Goal: Task Accomplishment & Management: Complete application form

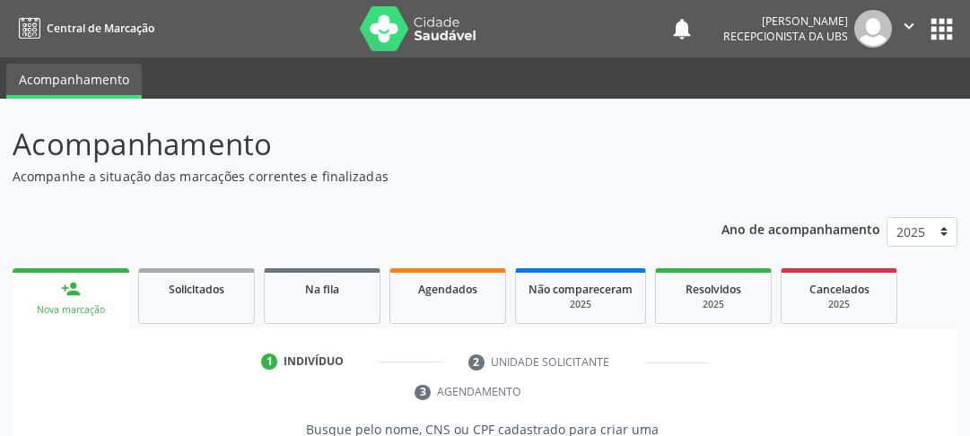
scroll to position [303, 0]
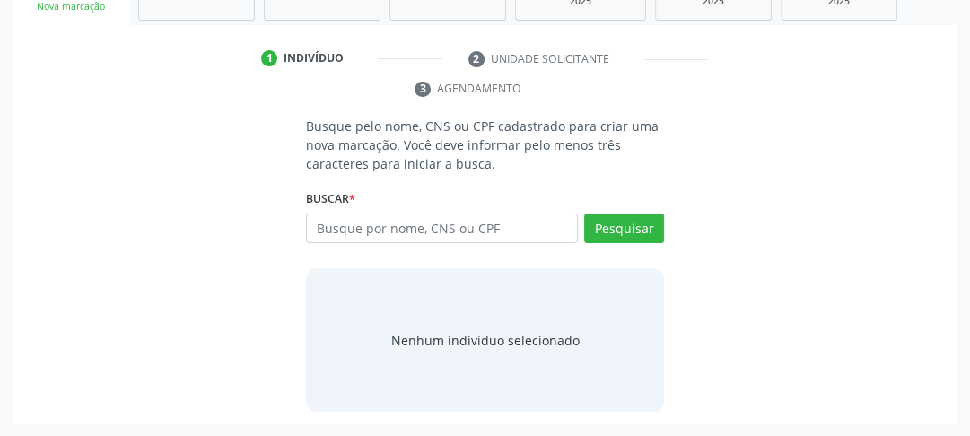
click at [437, 244] on div "Busque por nome, CNS ou CPF Nenhum resultado encontrado para: " " Digite nome, …" at bounding box center [485, 235] width 358 height 43
type input "9"
type input "90152360468"
click at [631, 242] on div "Pesquisar" at bounding box center [621, 235] width 86 height 43
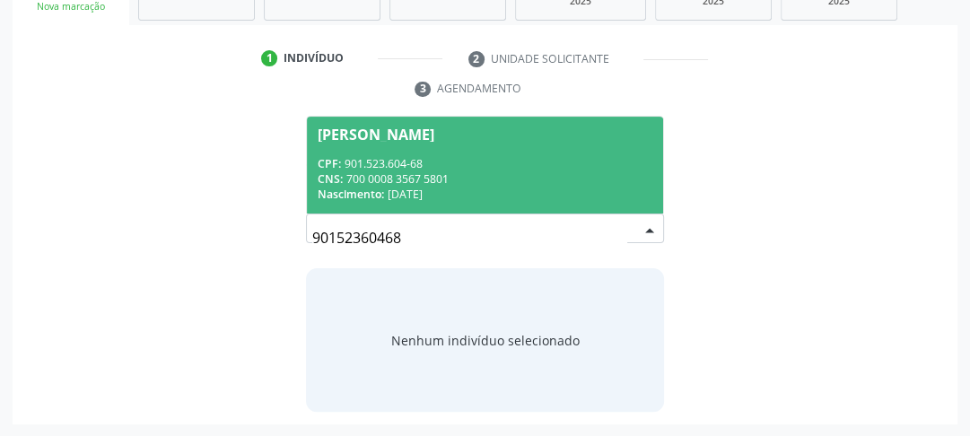
click at [514, 194] on div "Nascimento: [DATE]" at bounding box center [485, 194] width 335 height 15
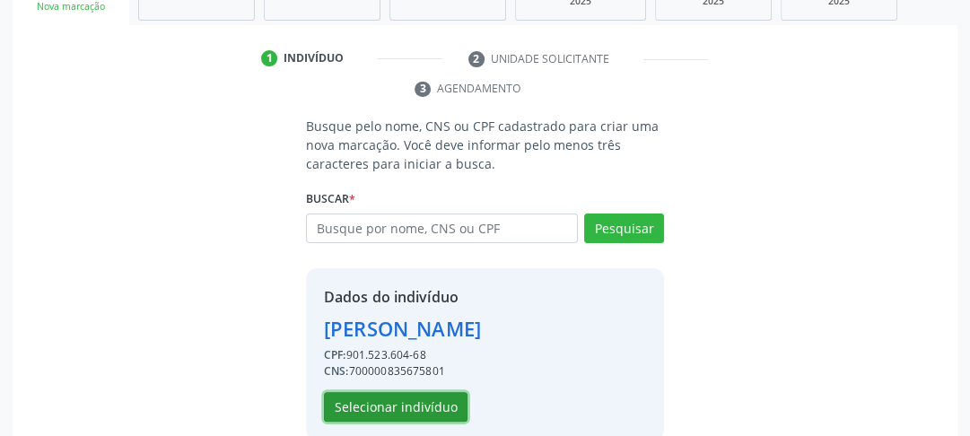
click at [380, 397] on button "Selecionar indivíduo" at bounding box center [396, 407] width 144 height 31
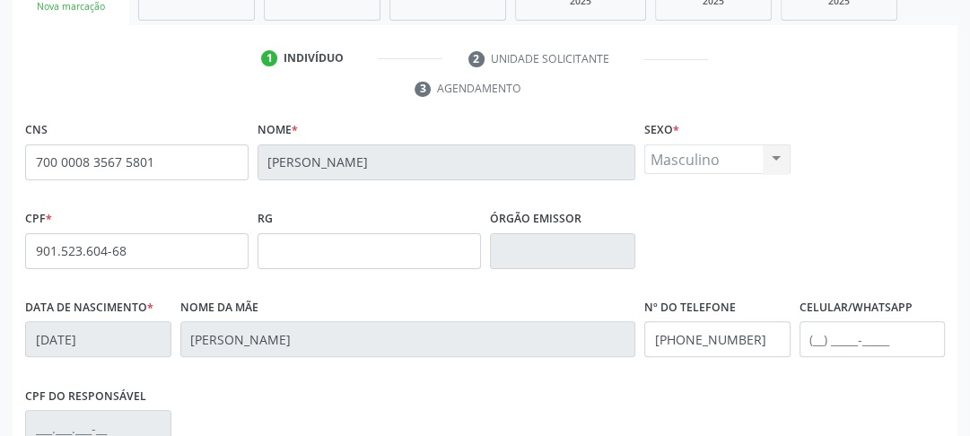
scroll to position [566, 0]
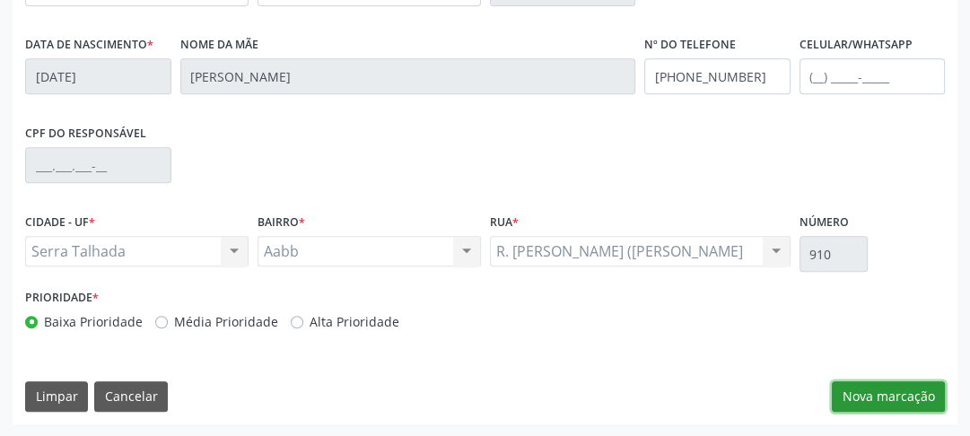
click at [867, 394] on button "Nova marcação" at bounding box center [888, 396] width 113 height 31
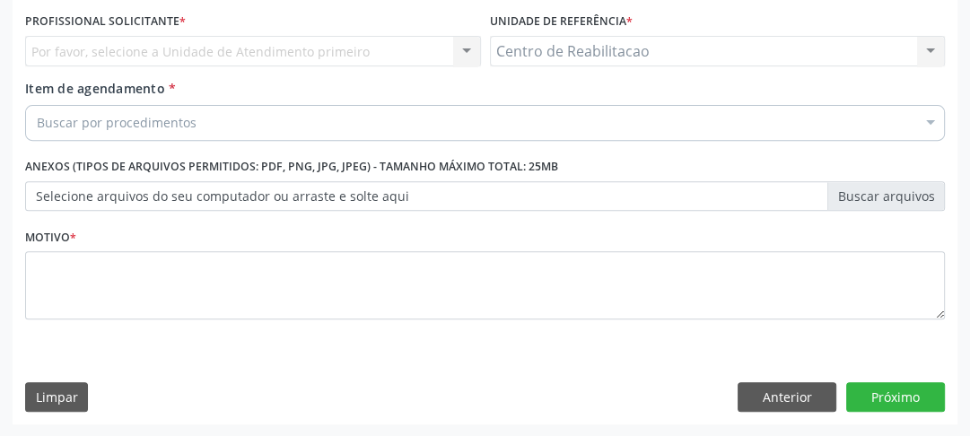
scroll to position [338, 0]
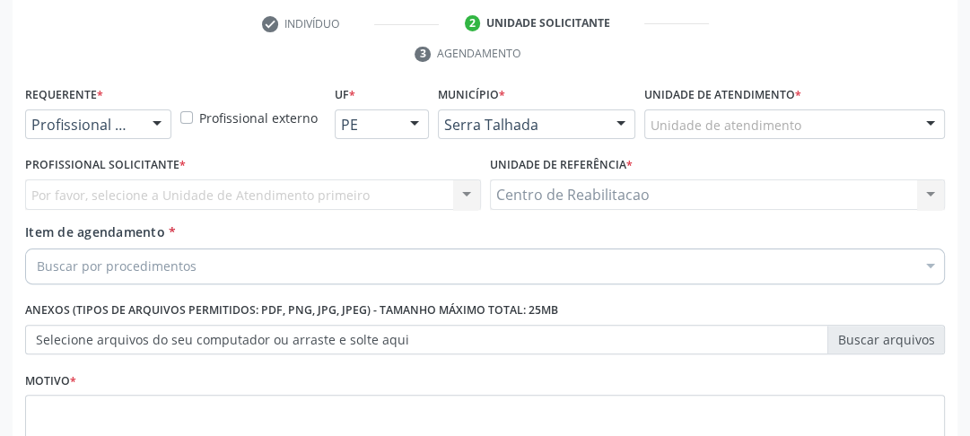
drag, startPoint x: 137, startPoint y: 104, endPoint x: 134, endPoint y: 115, distance: 11.3
click at [137, 105] on div "Requerente * Profissional de Saúde Profissional de Saúde Paciente Nenhum result…" at bounding box center [98, 110] width 146 height 57
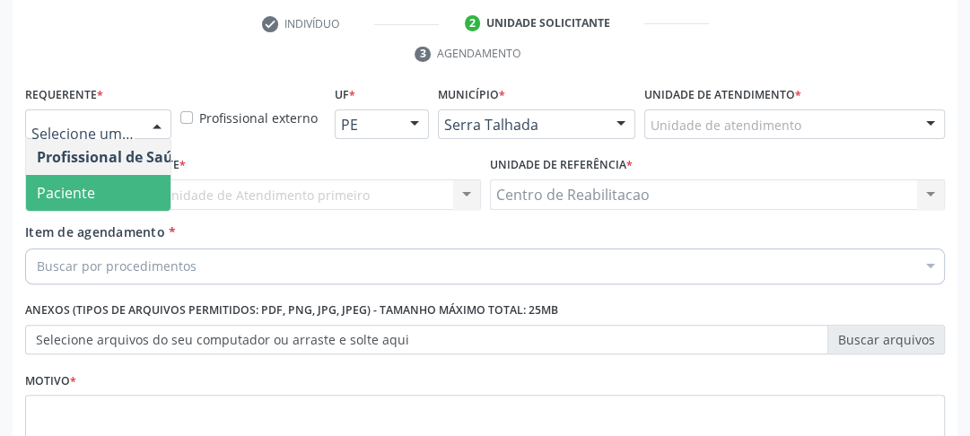
click at [76, 187] on span "Paciente" at bounding box center [66, 193] width 58 height 20
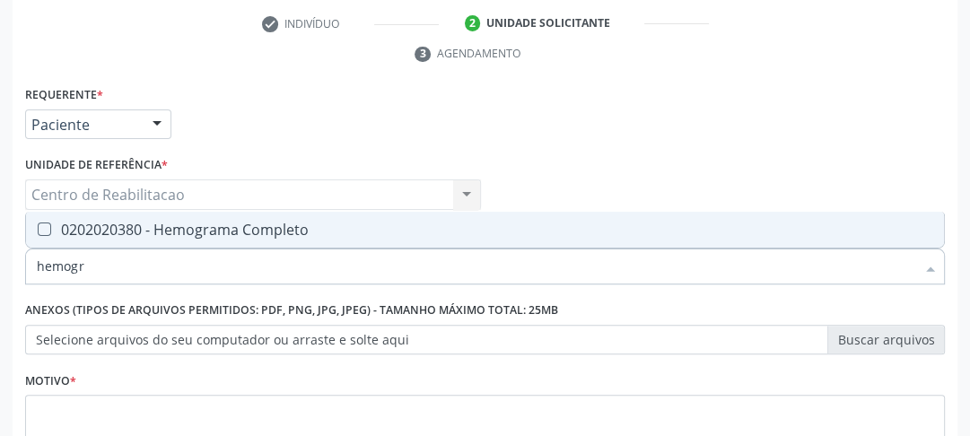
type input "hemogra"
click at [42, 224] on Completo at bounding box center [44, 228] width 13 height 13
click at [38, 224] on Completo "checkbox" at bounding box center [32, 229] width 12 height 12
checkbox Completo "true"
drag, startPoint x: 97, startPoint y: 265, endPoint x: 0, endPoint y: 266, distance: 96.9
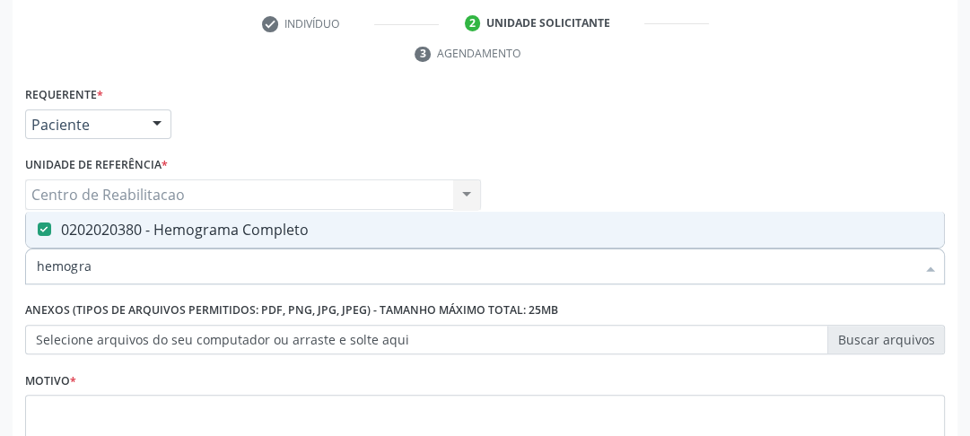
click at [0, 266] on div "Acompanhamento Acompanhe a situação das marcações correntes e finalizadas Relat…" at bounding box center [485, 170] width 970 height 820
type input "li"
checkbox Completo "false"
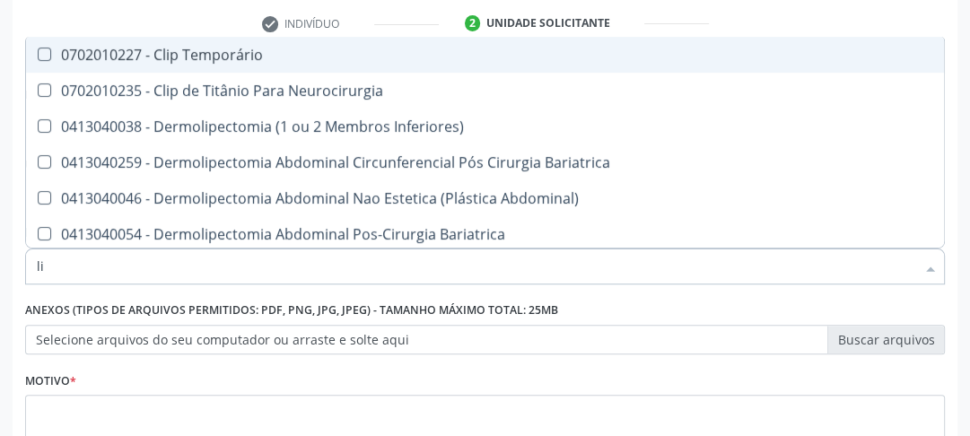
type input "l"
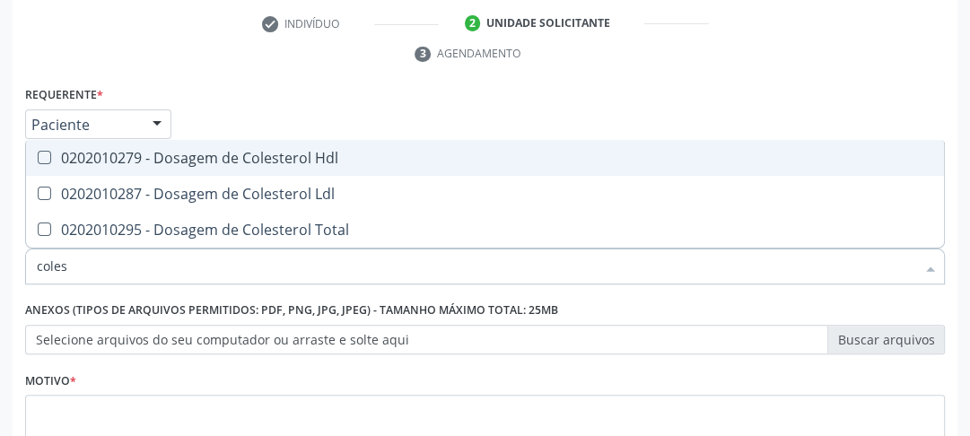
type input "colest"
click at [43, 155] on Hdl at bounding box center [44, 157] width 13 height 13
click at [38, 155] on Hdl "checkbox" at bounding box center [32, 158] width 12 height 12
checkbox Hdl "true"
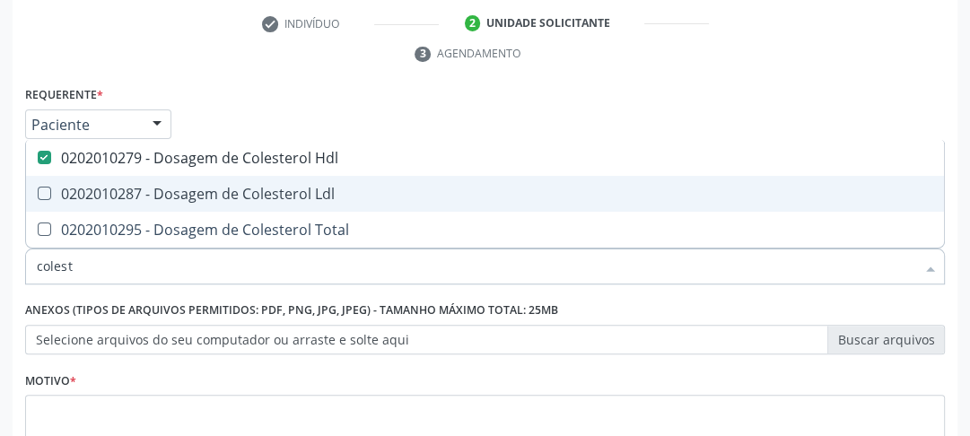
click at [39, 196] on Ldl at bounding box center [44, 193] width 13 height 13
click at [38, 196] on Ldl "checkbox" at bounding box center [32, 193] width 12 height 12
checkbox Ldl "true"
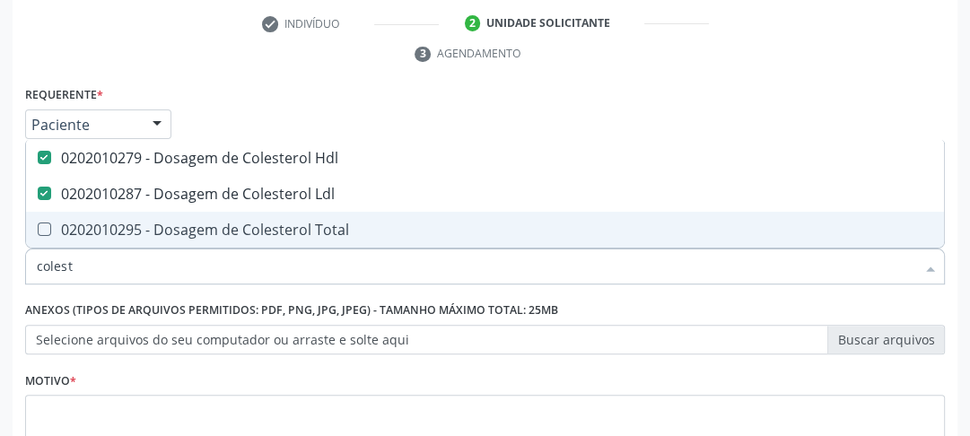
click at [41, 233] on Total at bounding box center [44, 228] width 13 height 13
click at [38, 233] on Total "checkbox" at bounding box center [32, 229] width 12 height 12
checkbox Total "true"
type input "c"
checkbox Hdl "false"
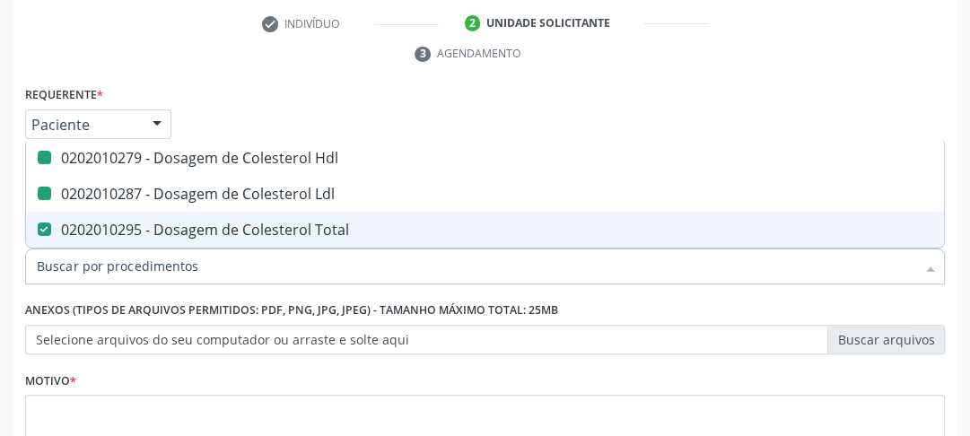
checkbox Ldl "false"
checkbox Total "false"
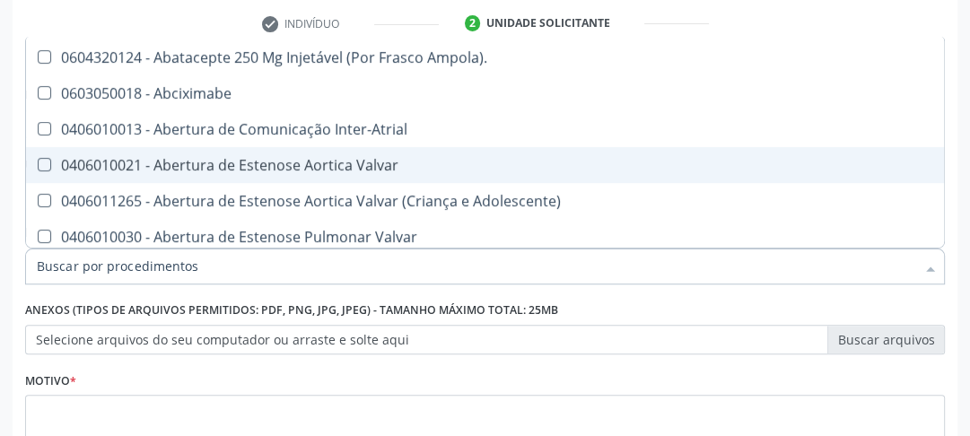
scroll to position [195, 0]
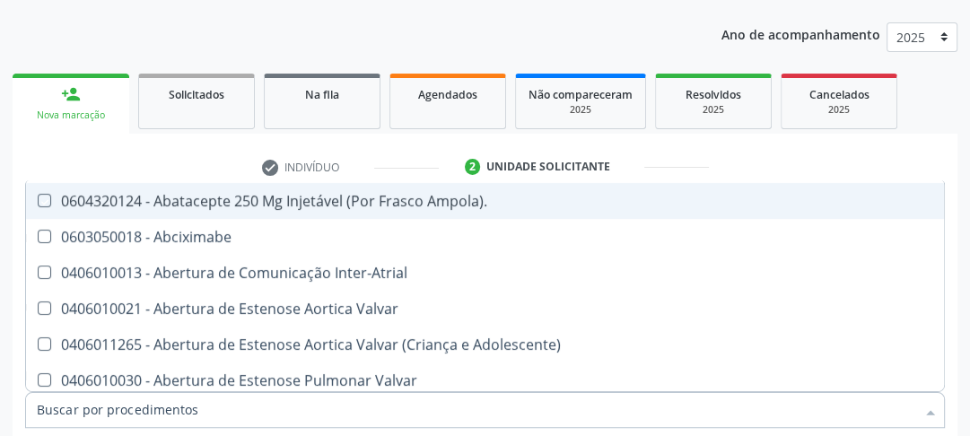
click at [928, 84] on ul "person_add Nova marcação Solicitados Na fila Agendados Não compareceram 2025 Re…" at bounding box center [485, 101] width 945 height 65
checkbox Preenchida\) "true"
checkbox Ampola\)\ "true"
checkbox Abciximabe "true"
checkbox Inter-Atrial "true"
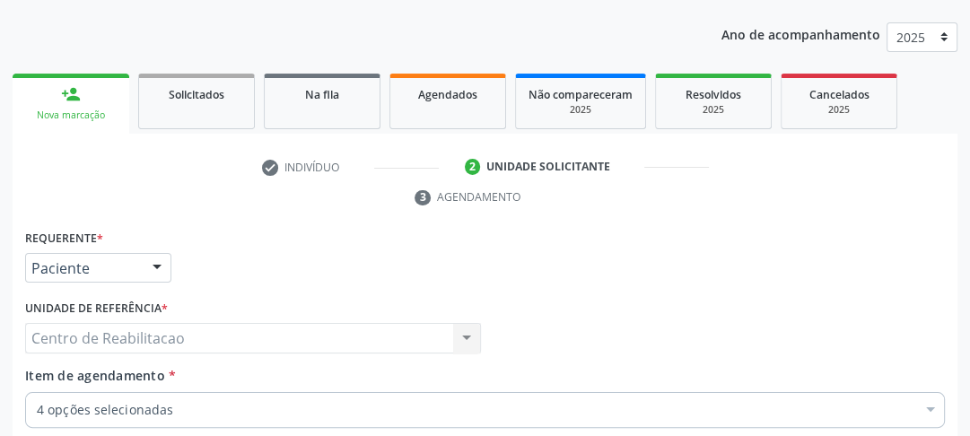
scroll to position [0, 0]
click at [164, 336] on div "Centro de Reabilitacao Centro de Reabilitacao Nenhum resultado encontrado para:…" at bounding box center [253, 338] width 456 height 31
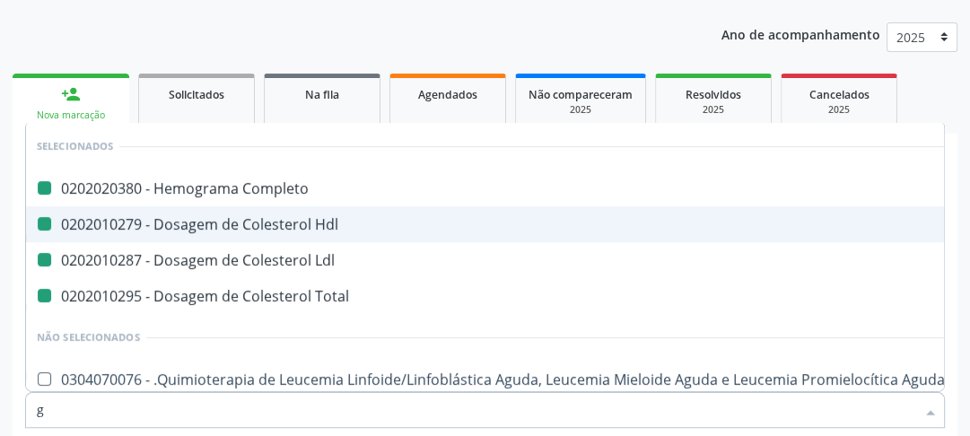
type input "gl"
checkbox Completo "false"
checkbox Hdl "false"
checkbox Ldl "false"
checkbox Total "false"
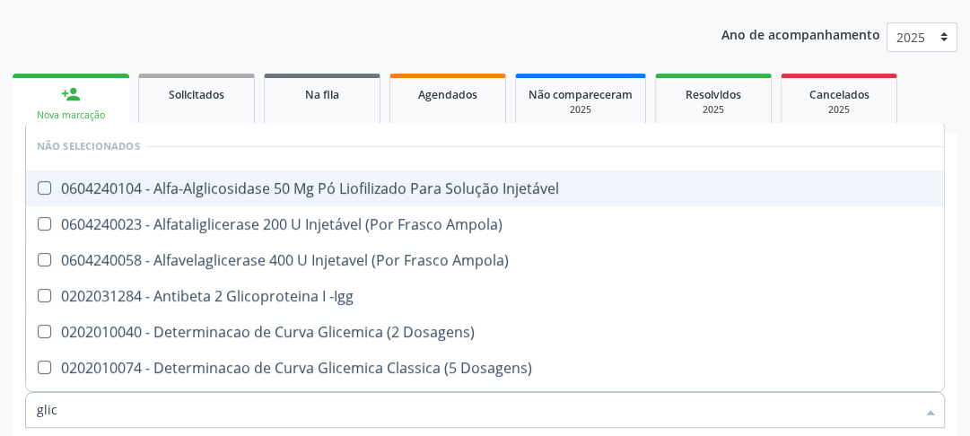
type input "glico"
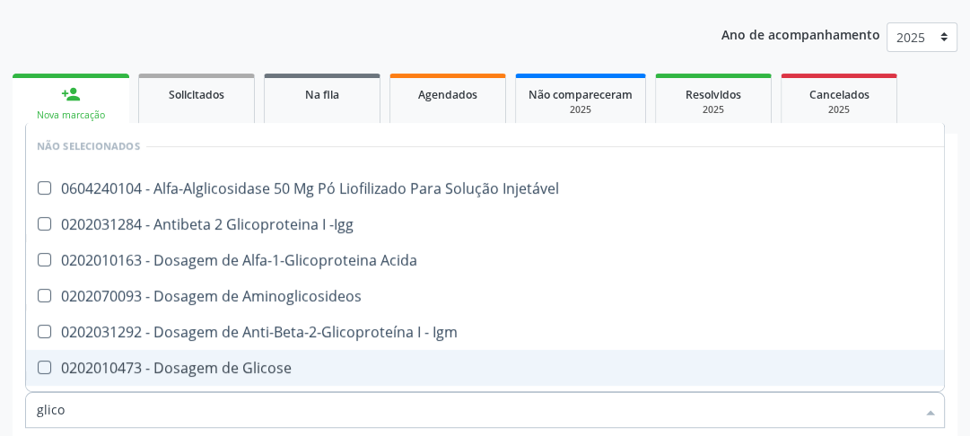
click at [48, 369] on Glicose at bounding box center [44, 367] width 13 height 13
click at [38, 369] on Glicose "checkbox" at bounding box center [32, 368] width 12 height 12
checkbox Glicose "true"
drag, startPoint x: 73, startPoint y: 400, endPoint x: 29, endPoint y: 408, distance: 44.7
click at [29, 408] on div "glico" at bounding box center [485, 410] width 920 height 36
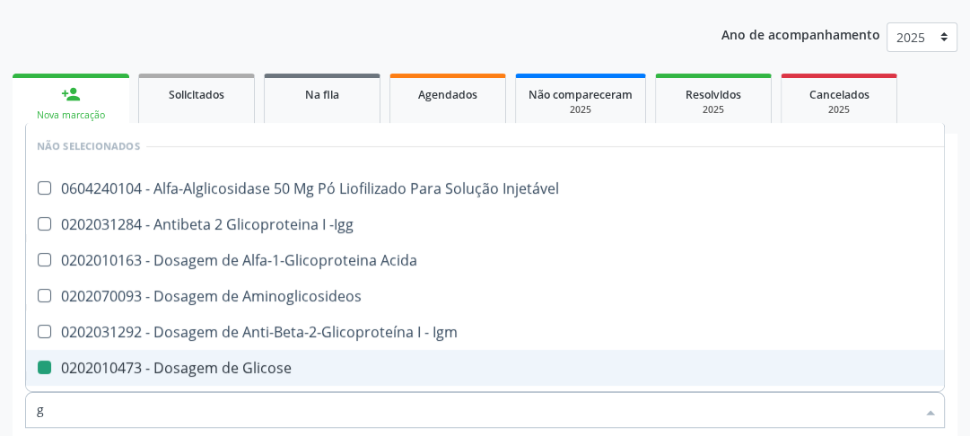
type input "gl"
checkbox Injetável "false"
checkbox -Igg "false"
checkbox Acida "false"
checkbox Aminoglicosideos "false"
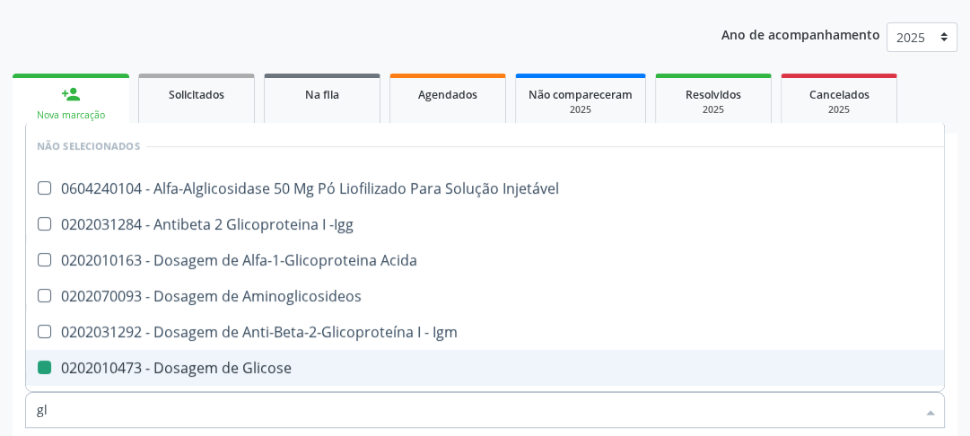
checkbox Glicose "false"
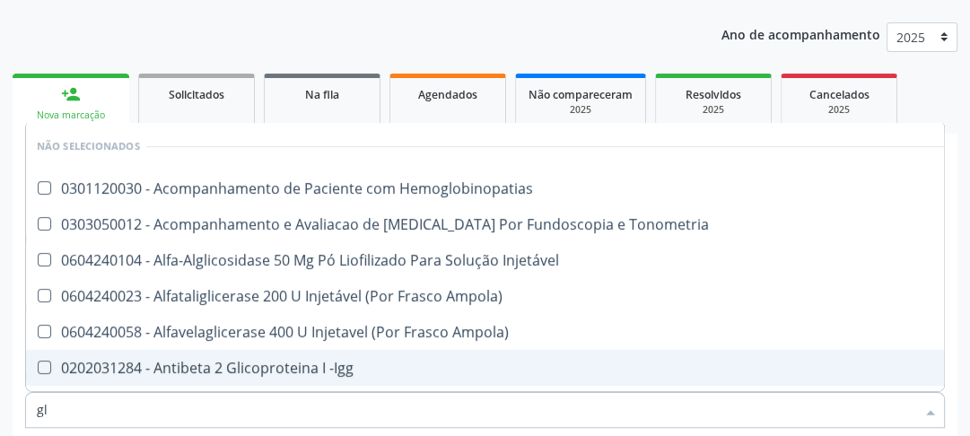
type input "gli"
checkbox \(Confirmatorio\) "true"
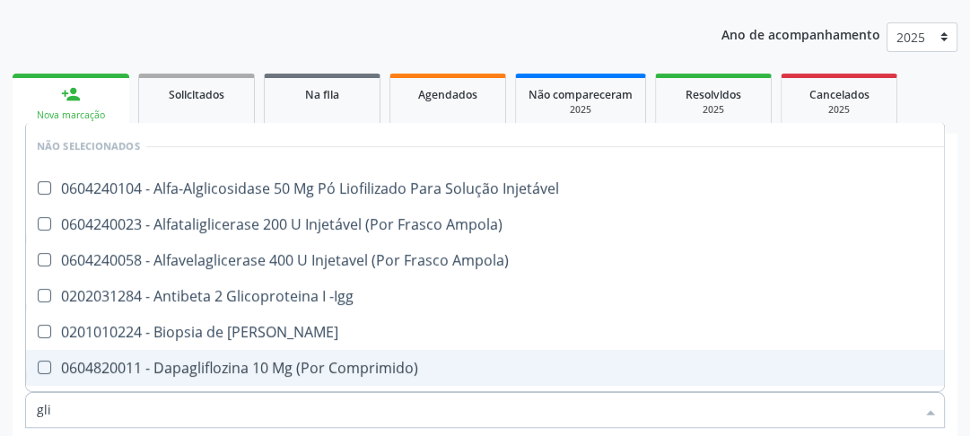
type input "glic"
checkbox Aminoglicosideos "true"
checkbox Glicose "false"
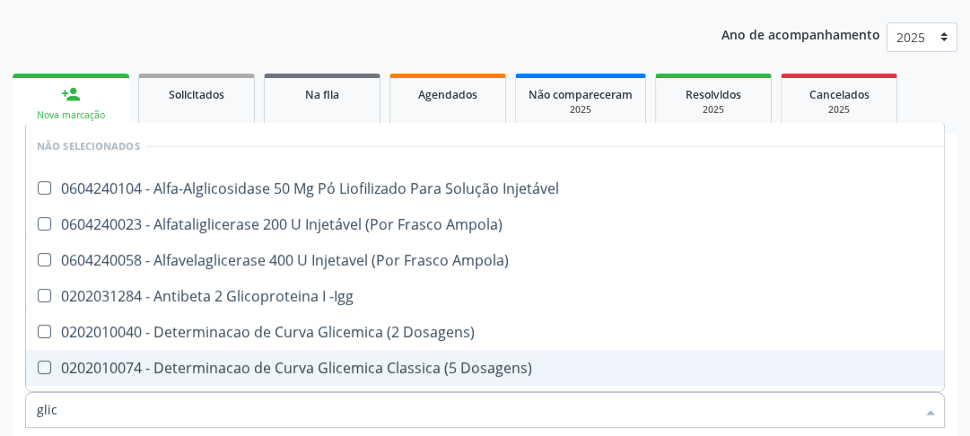
type input "glico"
checkbox Dosagens\) "true"
checkbox Glicose "false"
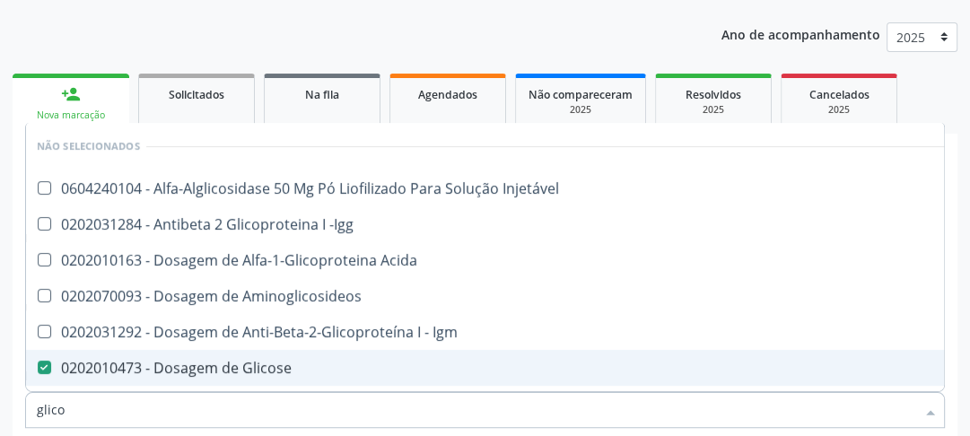
type input "glicos"
checkbox Acida "true"
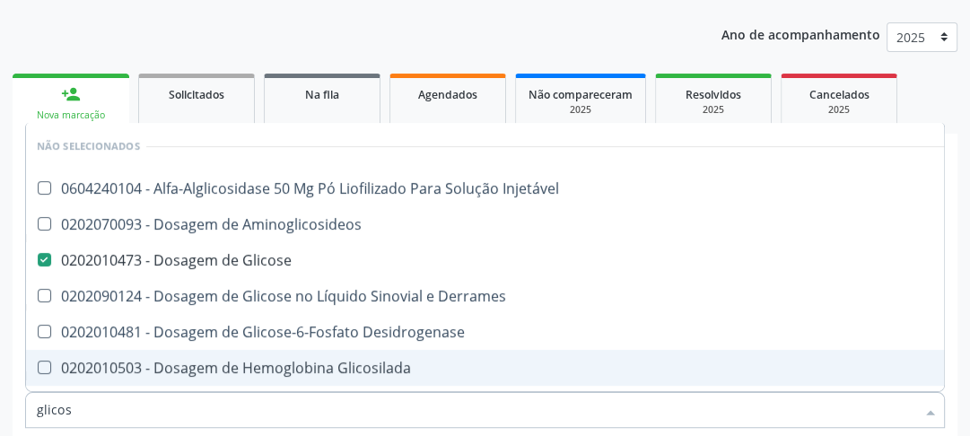
click at [38, 365] on Glicosilada at bounding box center [44, 367] width 13 height 13
click at [37, 365] on Glicosilada "checkbox" at bounding box center [32, 368] width 12 height 12
checkbox Glicosilada "true"
drag, startPoint x: 74, startPoint y: 411, endPoint x: 30, endPoint y: 412, distance: 44.9
click at [30, 412] on div "glicos" at bounding box center [485, 410] width 920 height 36
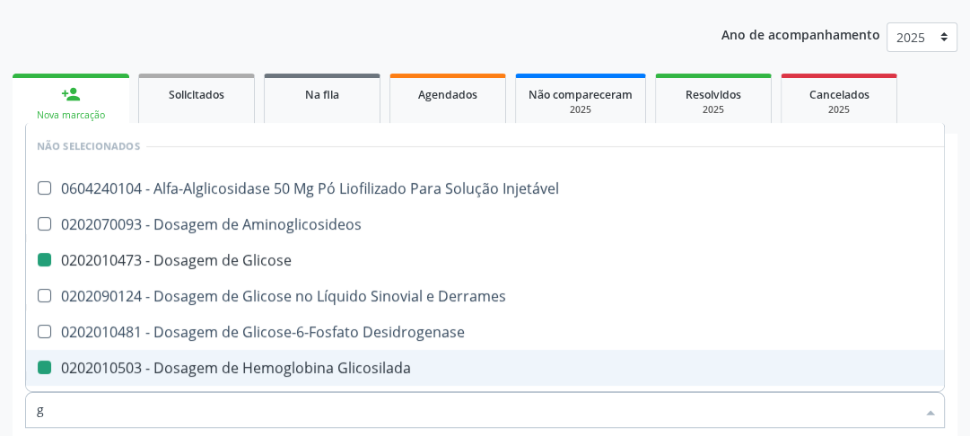
type input "gt"
checkbox Injetável "false"
checkbox Aminoglicosideos "false"
checkbox Glicose "false"
checkbox Derrames "false"
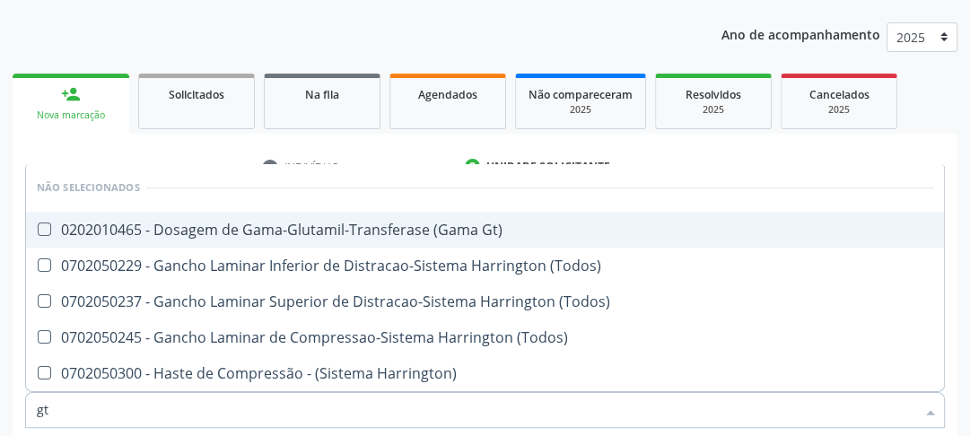
click at [43, 225] on Gt\) at bounding box center [44, 228] width 13 height 13
click at [38, 225] on Gt\) "checkbox" at bounding box center [32, 229] width 12 height 12
checkbox Gt\) "true"
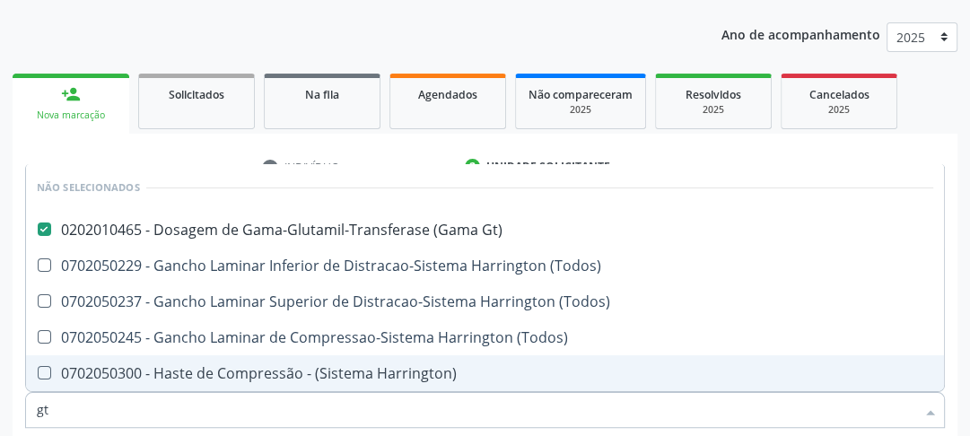
drag, startPoint x: 63, startPoint y: 405, endPoint x: 0, endPoint y: 415, distance: 63.6
click at [0, 415] on div "Acompanhamento Acompanhe a situação das marcações correntes e finalizadas Relat…" at bounding box center [485, 314] width 970 height 820
type input "a"
checkbox \(Todos\) "true"
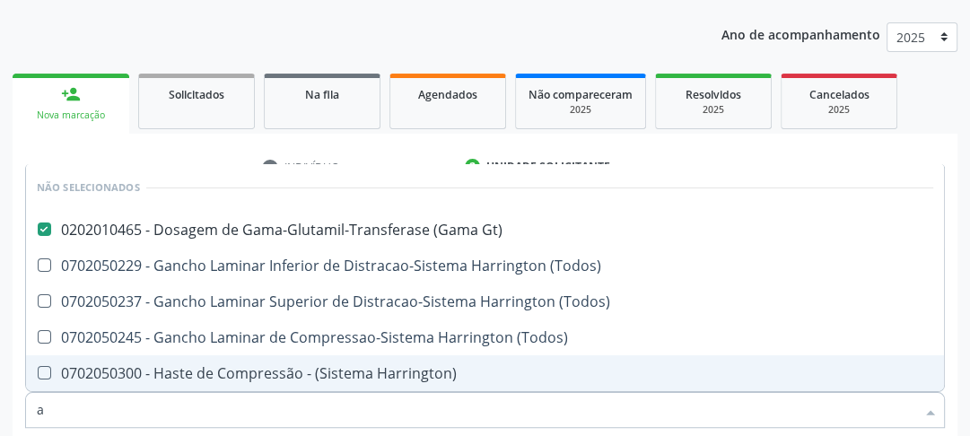
checkbox \(Todos\) "true"
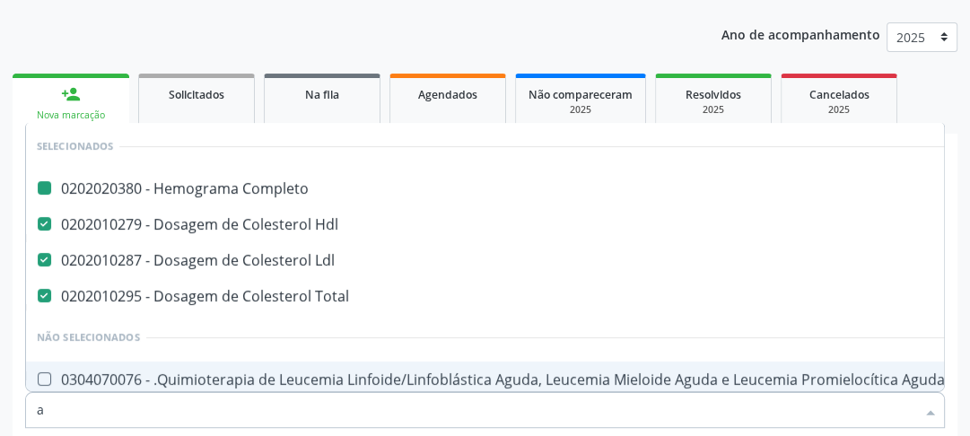
type input "ac"
checkbox Completo "false"
checkbox Hdl "false"
checkbox Ldl "false"
checkbox Total "false"
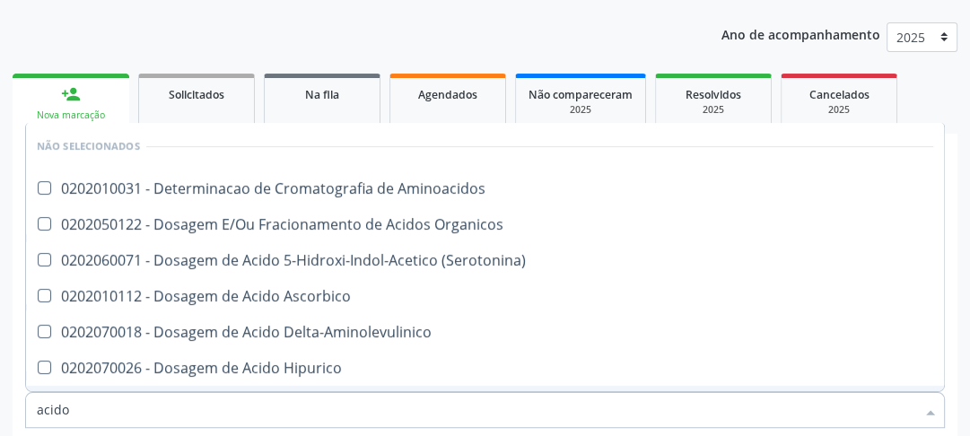
type input "acido u"
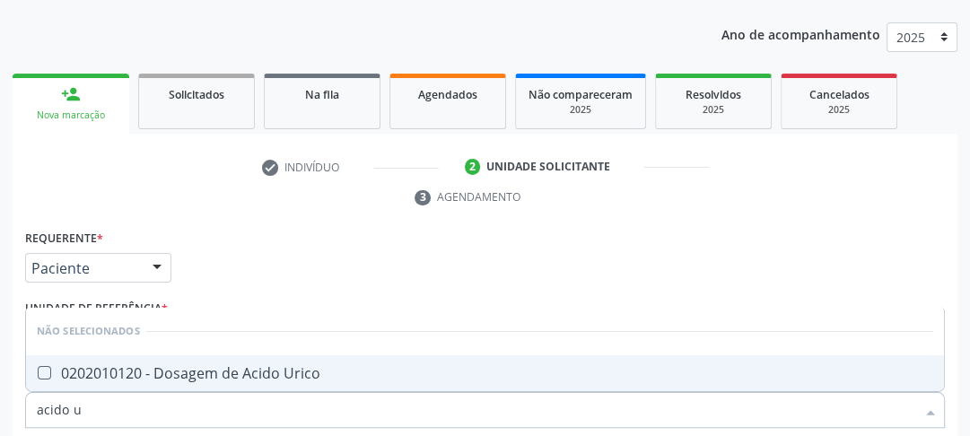
click at [44, 377] on Urico at bounding box center [44, 372] width 13 height 13
click at [38, 377] on Urico "checkbox" at bounding box center [32, 373] width 12 height 12
checkbox Urico "true"
drag, startPoint x: 97, startPoint y: 412, endPoint x: 35, endPoint y: 411, distance: 61.9
click at [35, 411] on div "acido u" at bounding box center [485, 410] width 920 height 36
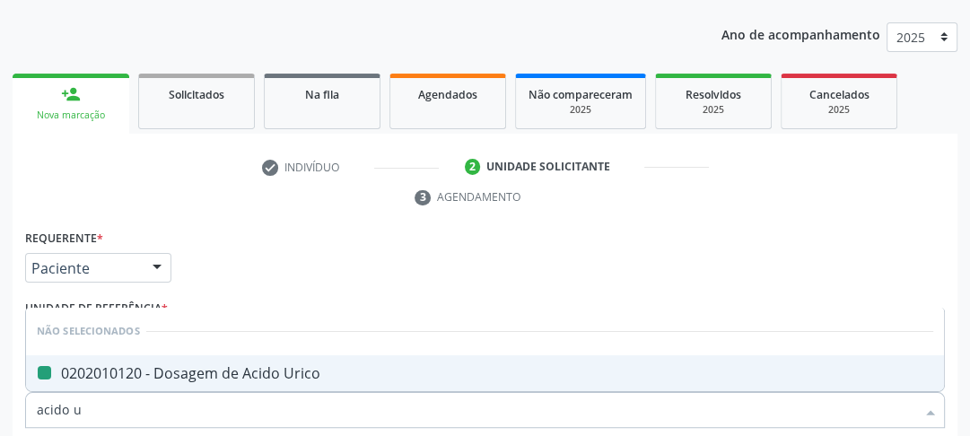
type input "u"
checkbox Urico "false"
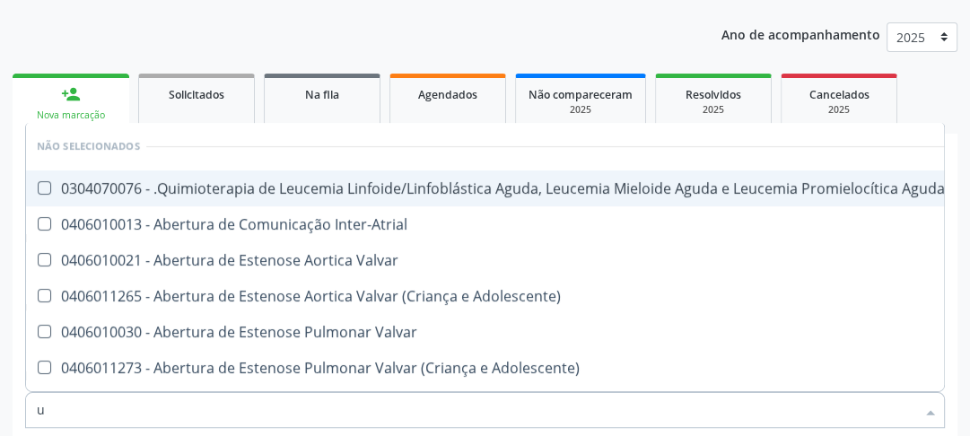
type input "ur"
checkbox Níveis "true"
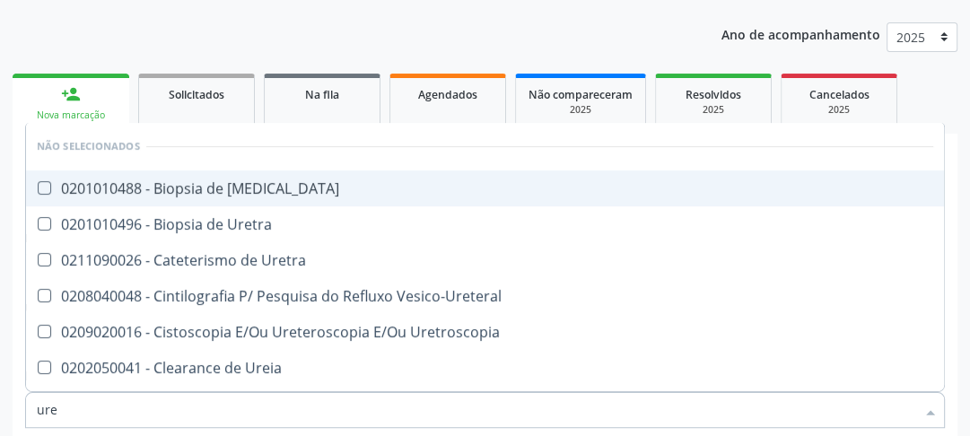
type input "urei"
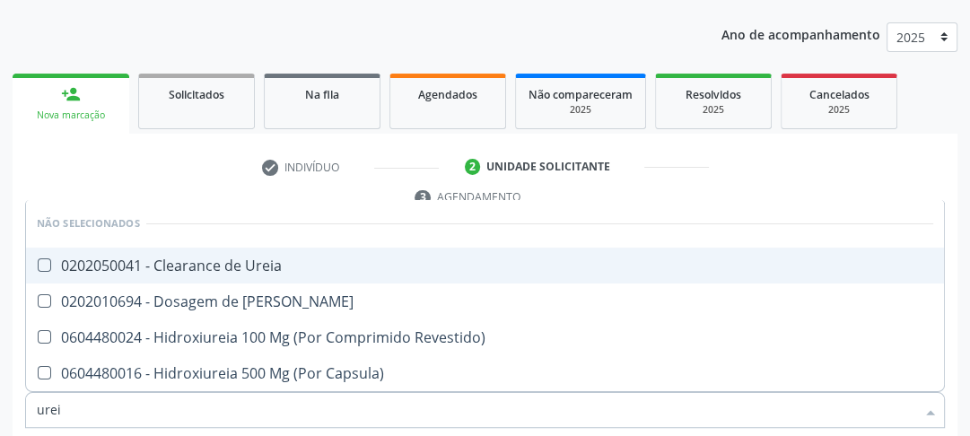
click at [42, 267] on Ureia at bounding box center [44, 264] width 13 height 13
click at [38, 267] on Ureia "checkbox" at bounding box center [32, 265] width 12 height 12
checkbox Ureia "true"
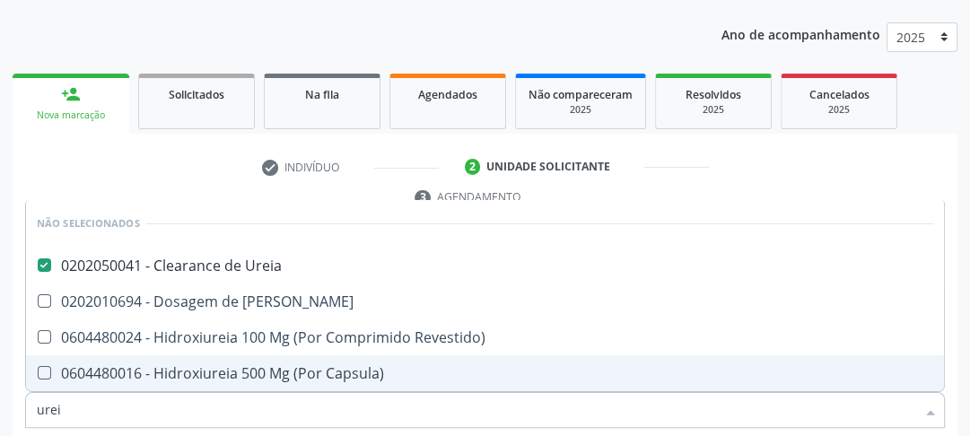
drag, startPoint x: 65, startPoint y: 410, endPoint x: 4, endPoint y: 392, distance: 63.6
click at [8, 394] on div "Acompanhamento Acompanhe a situação das marcações correntes e finalizadas Relat…" at bounding box center [485, 314] width 970 height 820
type input "cr"
checkbox Ureia "false"
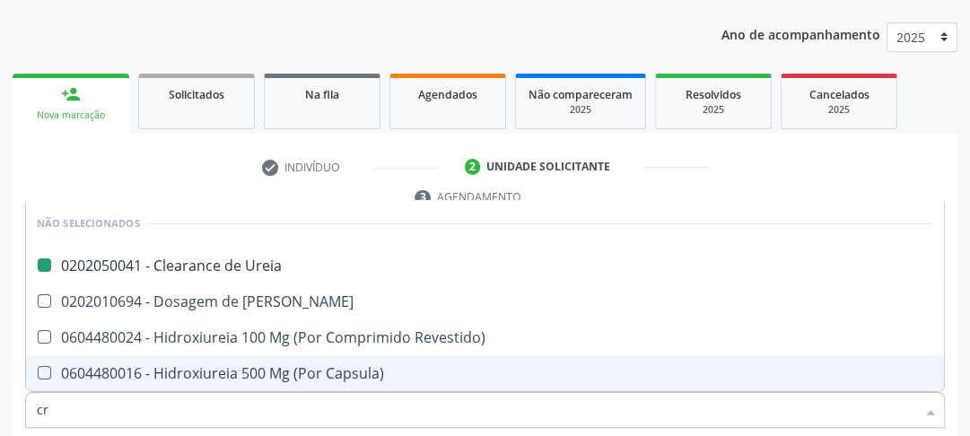
checkbox Revestido\) "false"
checkbox Capsula\) "false"
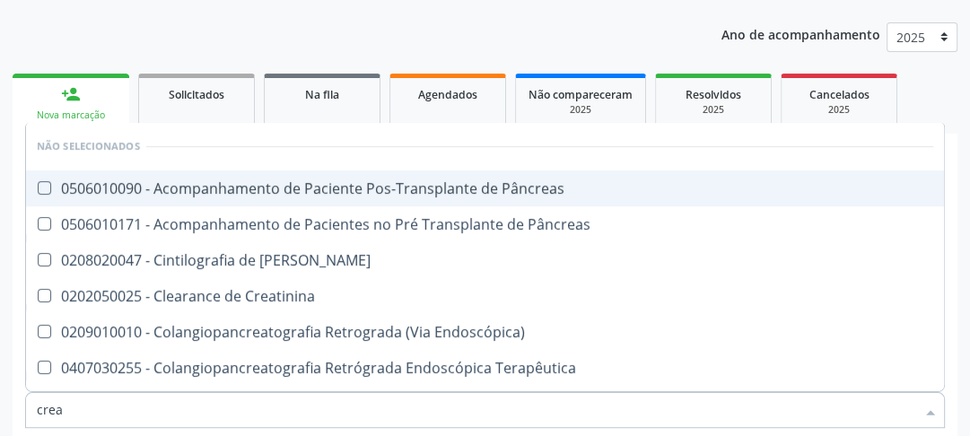
type input "creat"
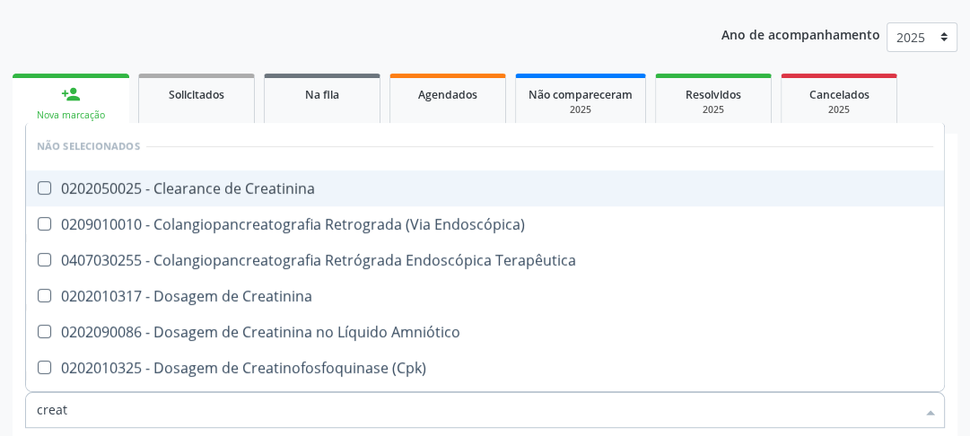
click at [48, 187] on Creatinina at bounding box center [44, 187] width 13 height 13
click at [38, 187] on Creatinina "checkbox" at bounding box center [32, 188] width 12 height 12
checkbox Creatinina "true"
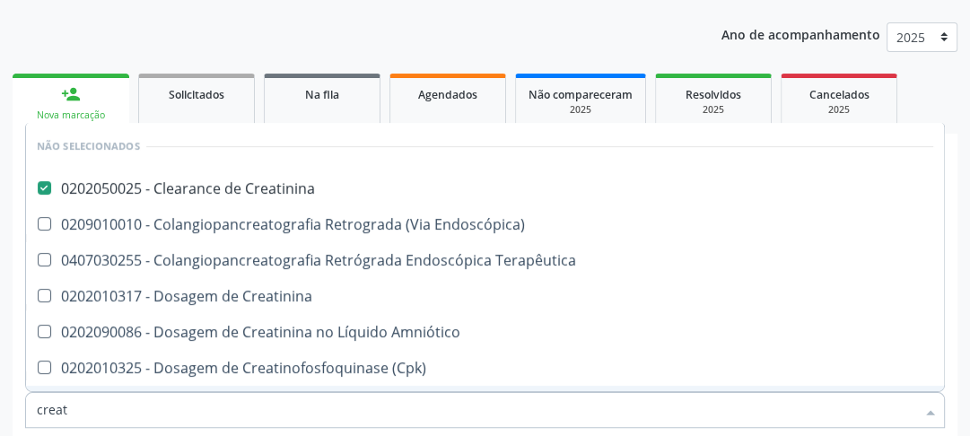
drag, startPoint x: 88, startPoint y: 406, endPoint x: 0, endPoint y: 394, distance: 88.8
click at [0, 397] on div "Acompanhamento Acompanhe a situação das marcações correntes e finalizadas Relat…" at bounding box center [485, 314] width 970 height 820
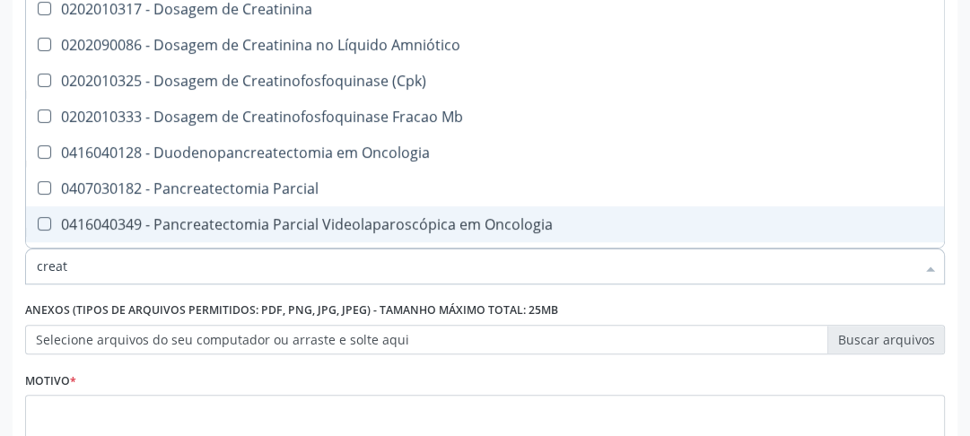
scroll to position [410, 0]
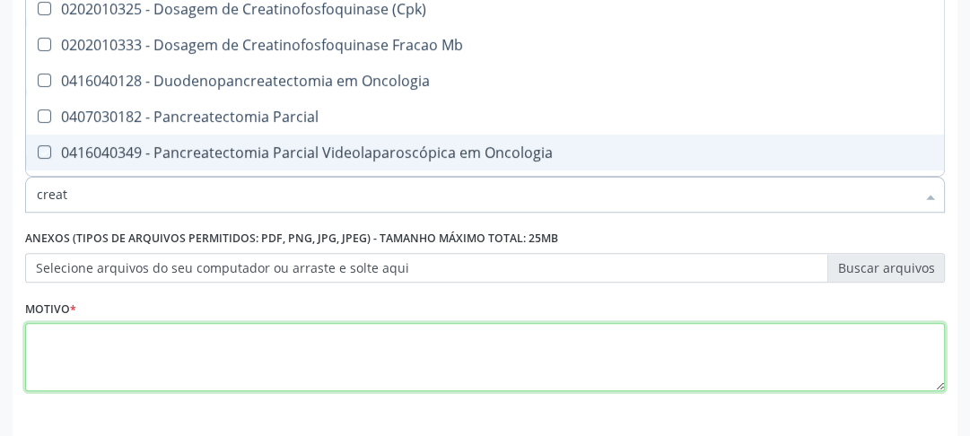
click at [380, 363] on textarea at bounding box center [485, 357] width 920 height 68
checkbox Endoscópica\) "true"
checkbox Terapêutica "true"
checkbox Creatinina "true"
checkbox Amniótico "true"
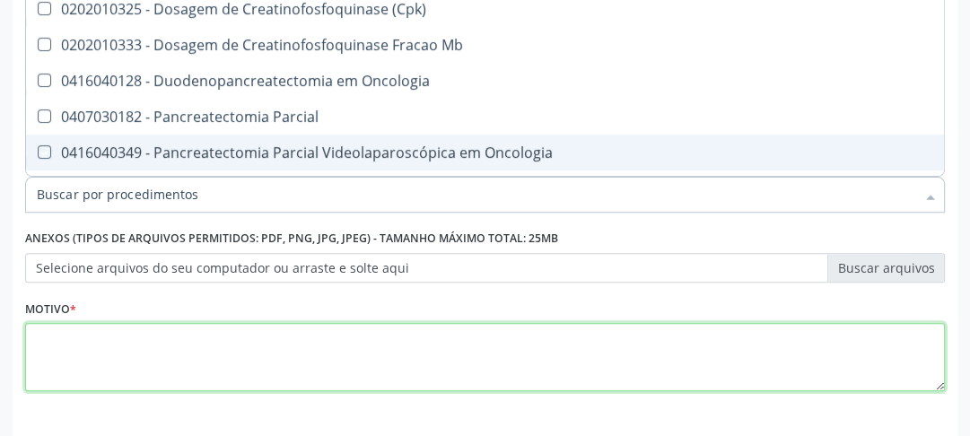
checkbox \(Cpk\) "true"
checkbox Mb "true"
checkbox Oncologia "true"
checkbox Parcial "true"
checkbox Oncologia "true"
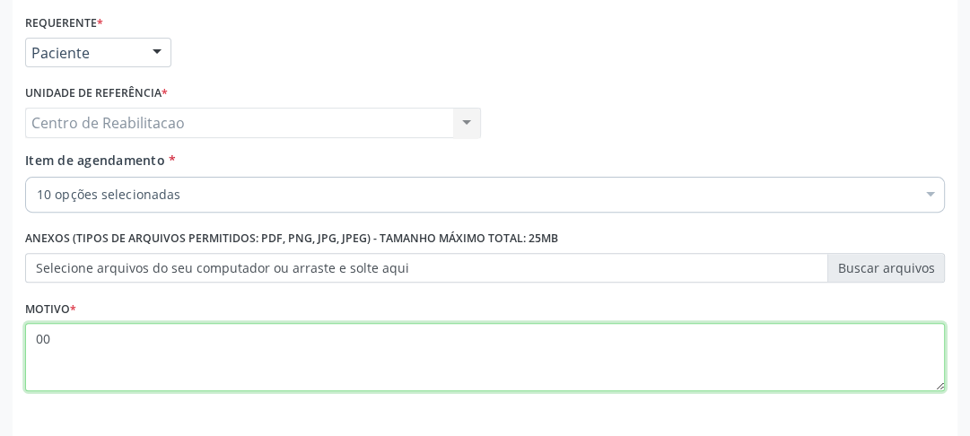
scroll to position [482, 0]
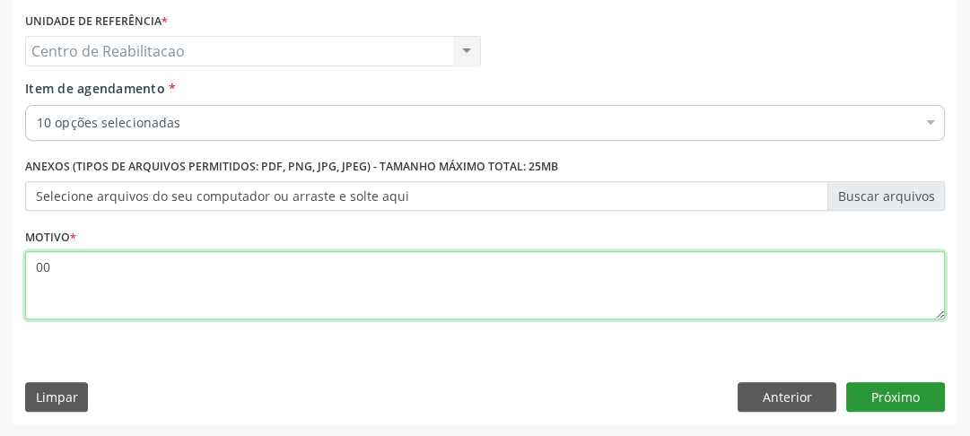
type textarea "00"
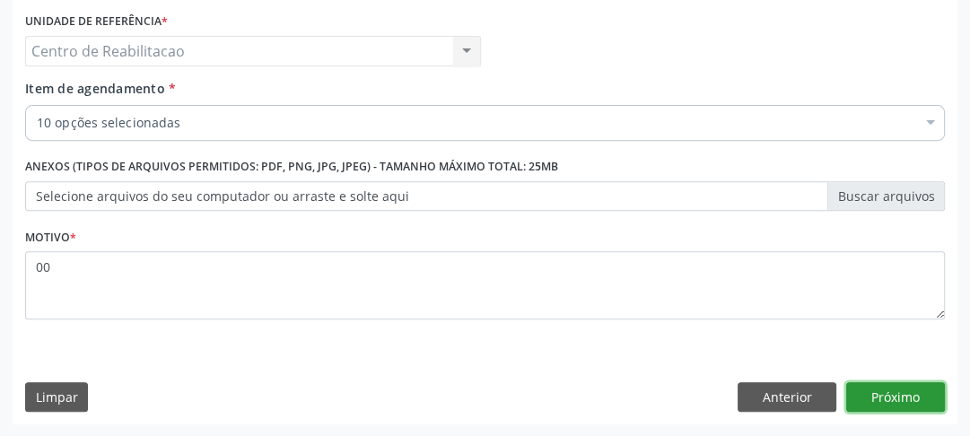
click at [890, 400] on button "Próximo" at bounding box center [895, 397] width 99 height 31
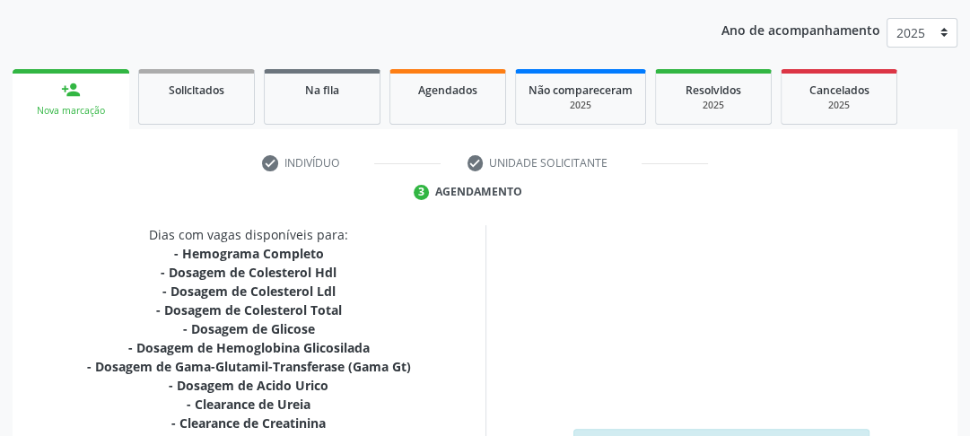
scroll to position [343, 0]
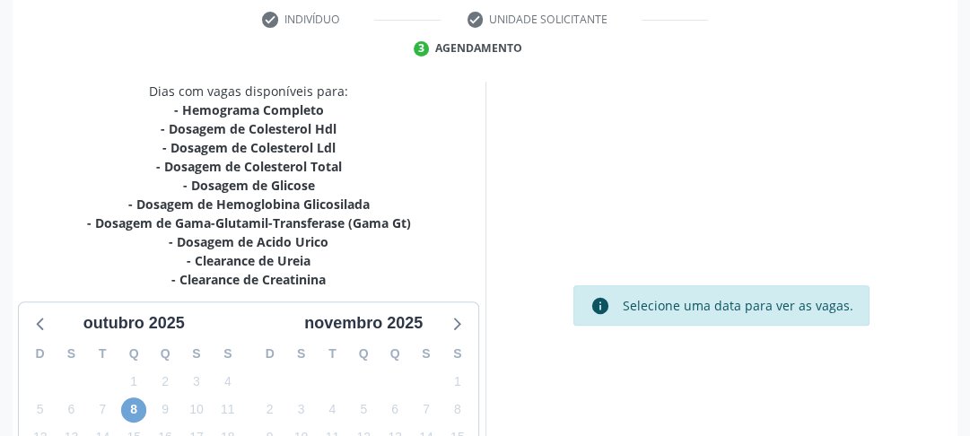
click at [133, 407] on span "8" at bounding box center [133, 409] width 25 height 25
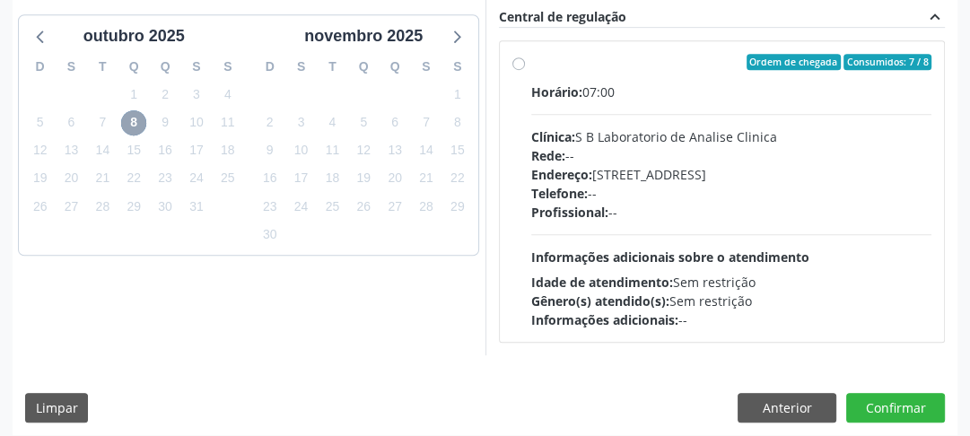
scroll to position [641, 0]
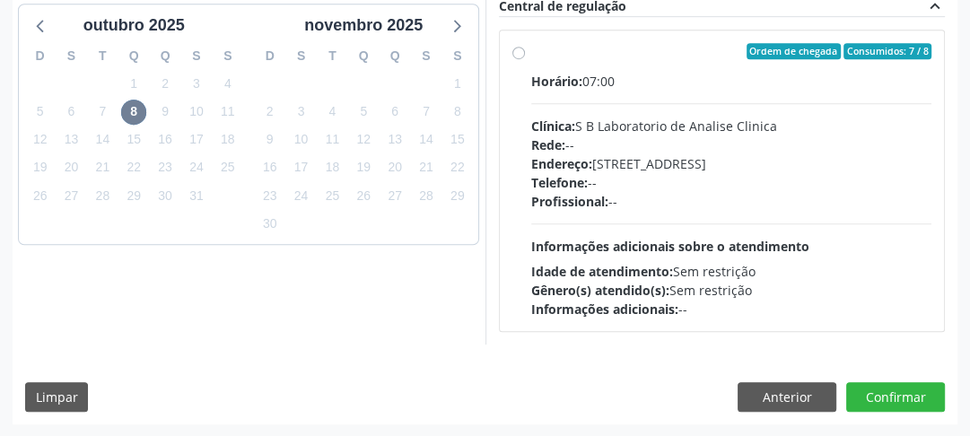
click at [531, 57] on label "Ordem de chegada Consumidos: 7 / 8 Horário: 07:00 Clínica: S B Laboratorio de A…" at bounding box center [731, 180] width 401 height 275
click at [512, 57] on input "Ordem de chegada Consumidos: 7 / 8 Horário: 07:00 Clínica: S B Laboratorio de A…" at bounding box center [518, 51] width 13 height 16
radio input "true"
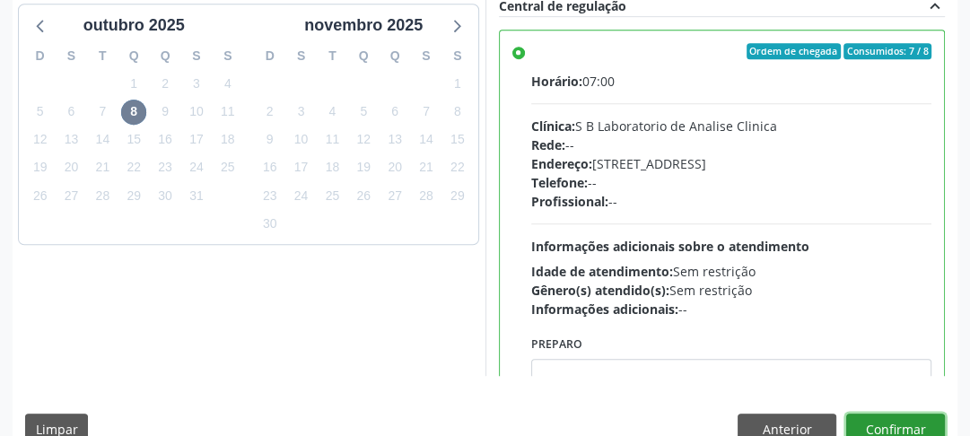
click at [918, 417] on button "Confirmar" at bounding box center [895, 429] width 99 height 31
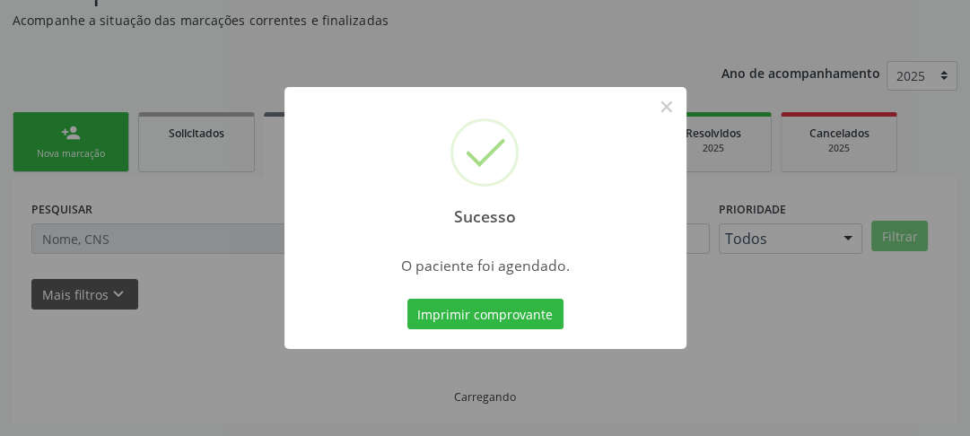
scroll to position [155, 0]
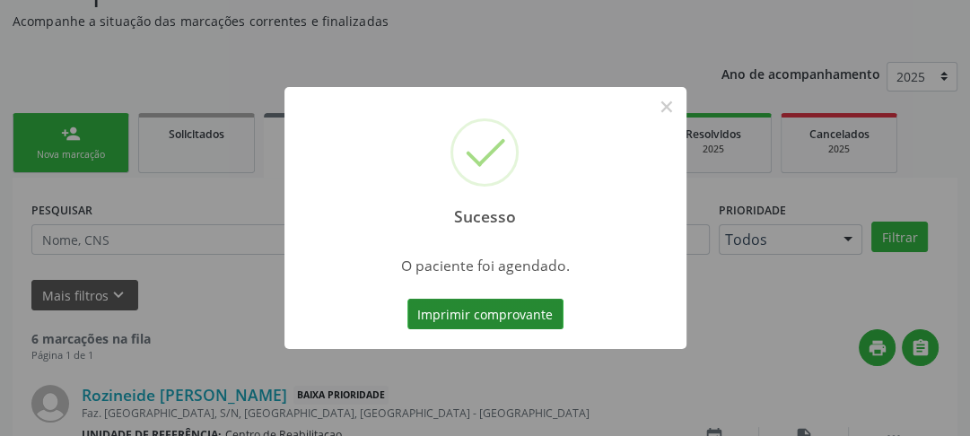
click at [552, 325] on button "Imprimir comprovante" at bounding box center [485, 314] width 156 height 31
